Goal: Information Seeking & Learning: Learn about a topic

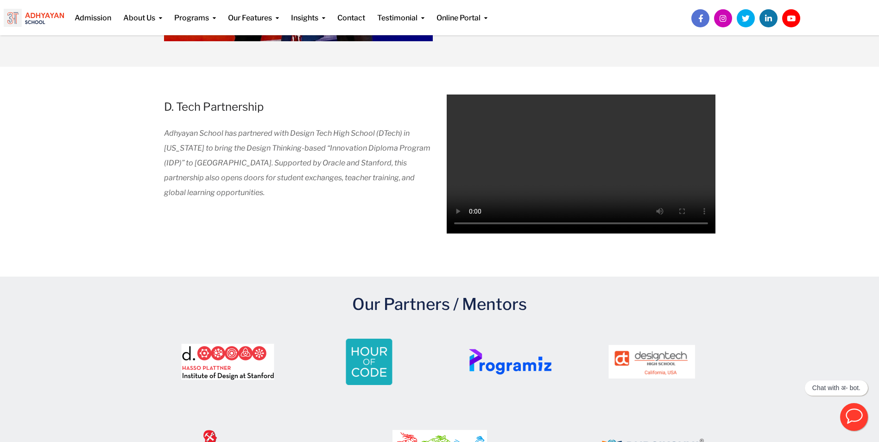
scroll to position [1174, 0]
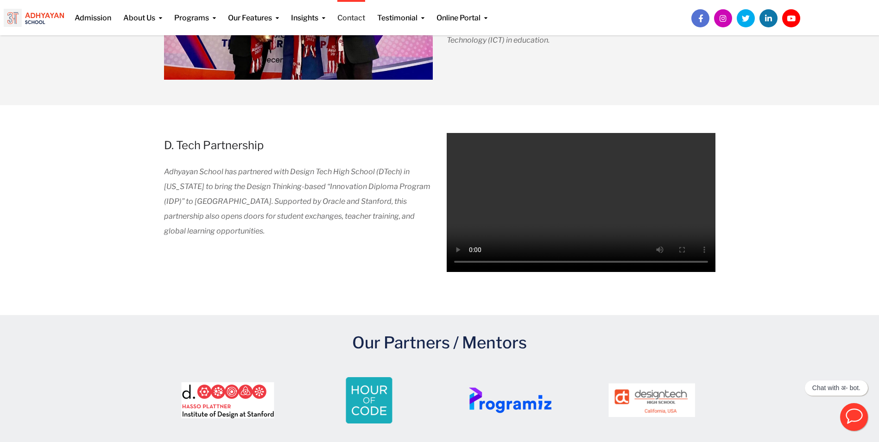
click at [353, 19] on link "Contact" at bounding box center [351, 12] width 28 height 24
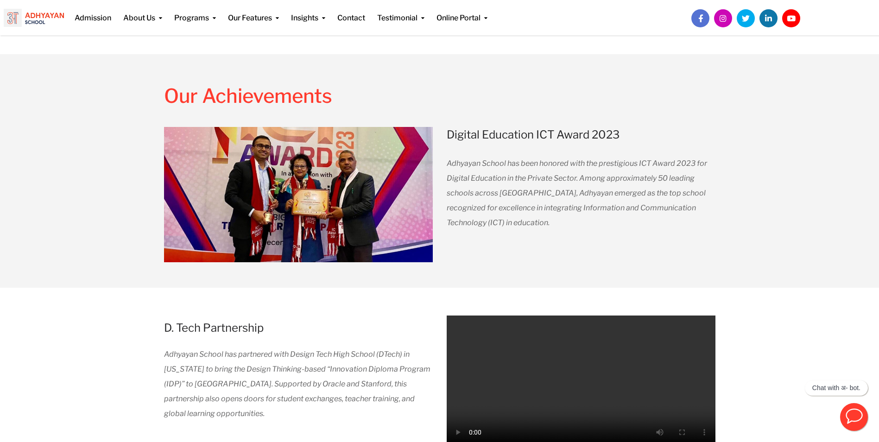
scroll to position [1182, 0]
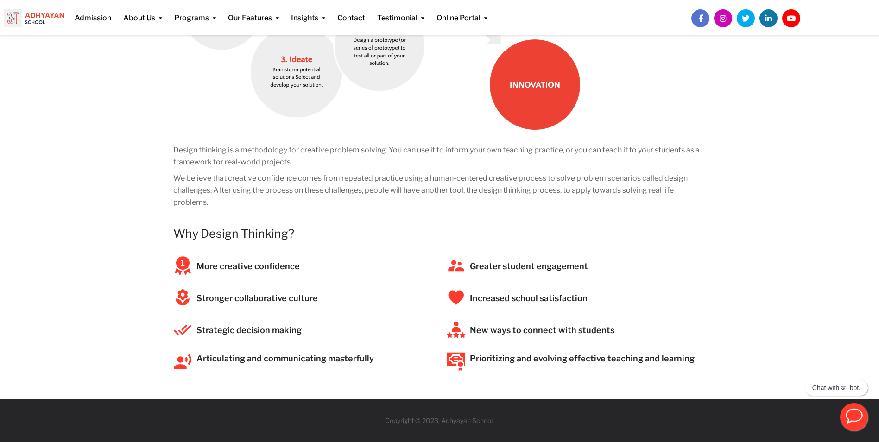
scroll to position [195, 0]
click at [541, 246] on div "Why Design Thinking? More creative confidence Stronger collaborative culture St…" at bounding box center [439, 302] width 533 height 157
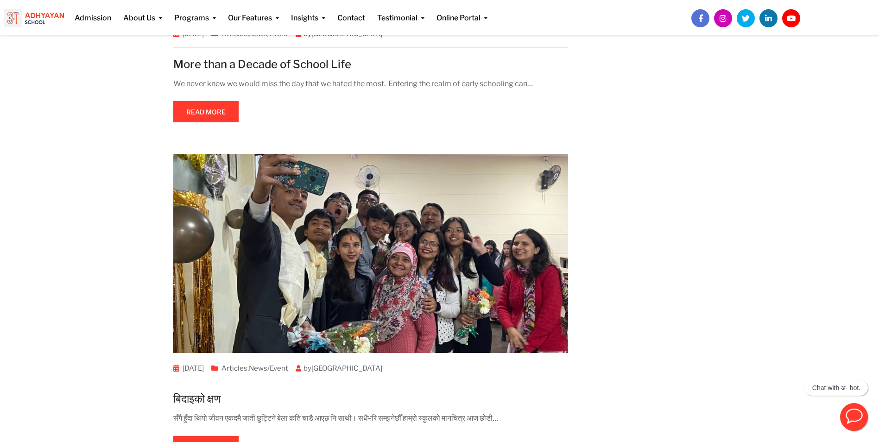
scroll to position [1088, 0]
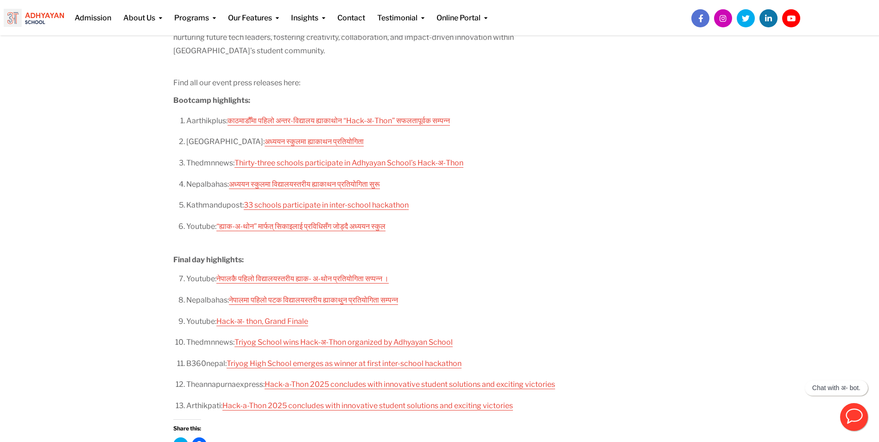
scroll to position [672, 0]
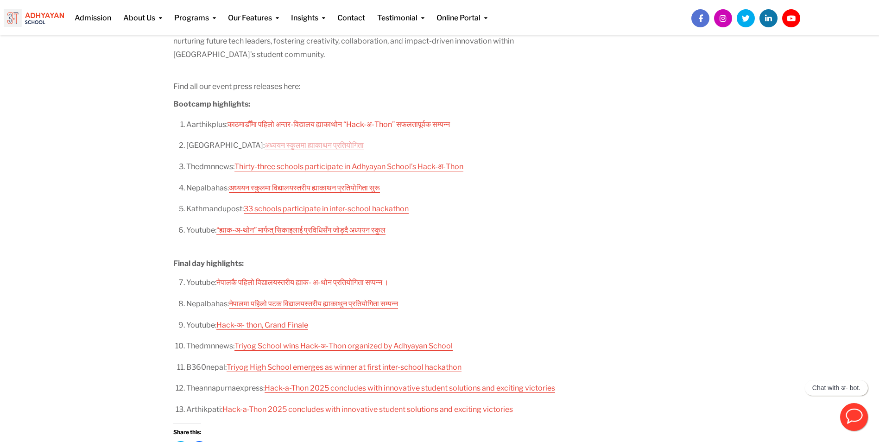
click at [266, 143] on link "अध्ययन स्कुलमा ह्याकाथन प्रतियोगिता" at bounding box center [314, 145] width 99 height 9
click at [262, 166] on link "Thirty-three schools participate in Adhyayan School’s Hack-अ-Thon" at bounding box center [349, 166] width 229 height 9
